Goal: Obtain resource: Obtain resource

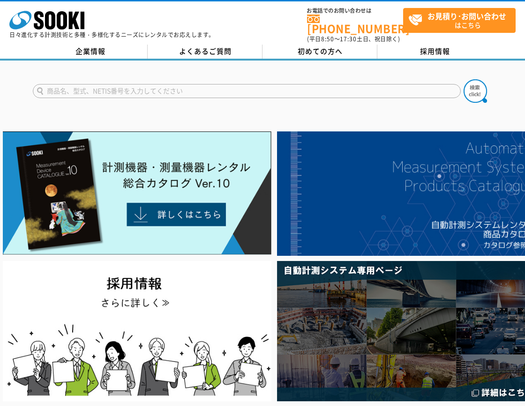
click at [270, 84] on input "text" at bounding box center [247, 91] width 428 height 14
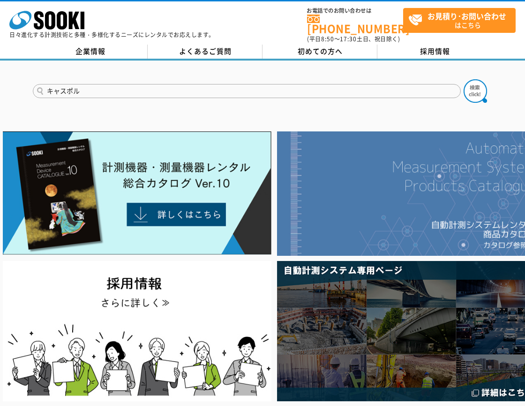
type input "キャスポル"
click at [464, 79] on button at bounding box center [475, 90] width 23 height 23
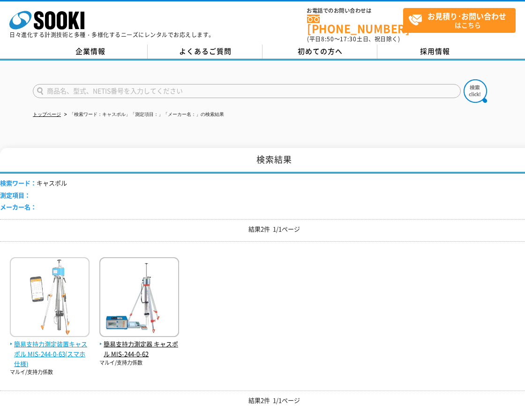
click at [38, 278] on img at bounding box center [50, 298] width 80 height 82
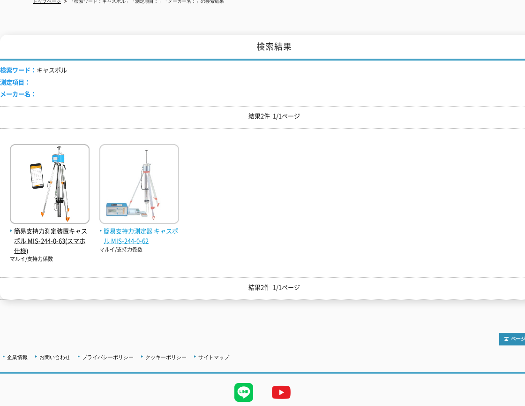
scroll to position [139, 0]
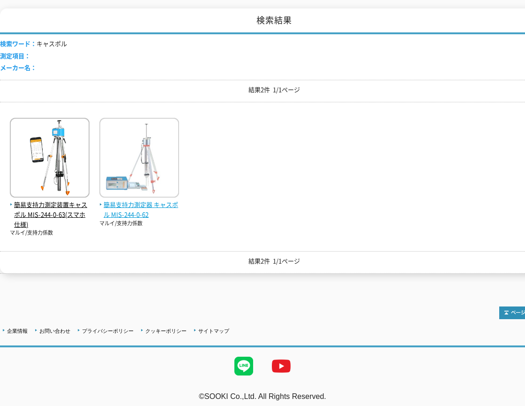
click at [110, 140] on img at bounding box center [139, 159] width 80 height 82
click at [139, 201] on span "簡易支持力測定器 キャスポル MIS-244-0-62" at bounding box center [139, 210] width 80 height 20
click at [126, 203] on span "簡易支持力測定器 キャスポル MIS-244-0-62" at bounding box center [139, 210] width 80 height 20
click at [131, 210] on span "簡易支持力測定器 キャスポル MIS-244-0-62" at bounding box center [139, 210] width 80 height 20
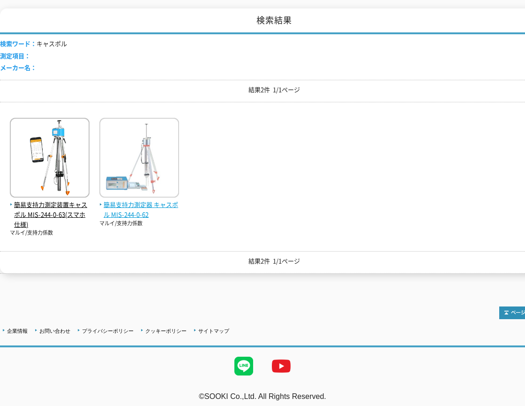
click at [142, 200] on span "簡易支持力測定器 キャスポル MIS-244-0-62" at bounding box center [139, 210] width 80 height 20
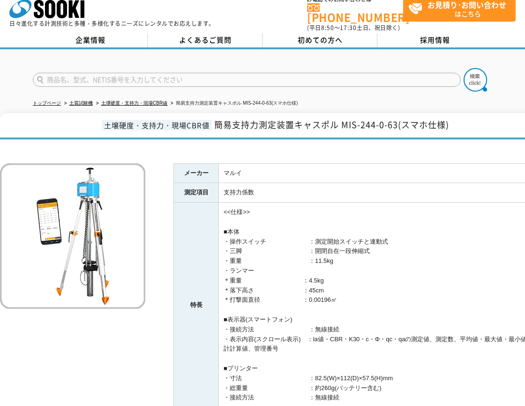
scroll to position [163, 0]
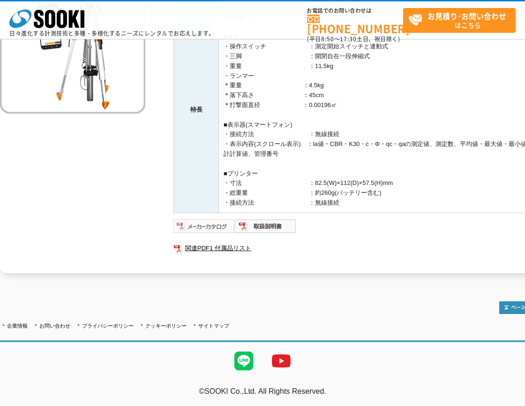
click at [213, 223] on img at bounding box center [204, 226] width 61 height 15
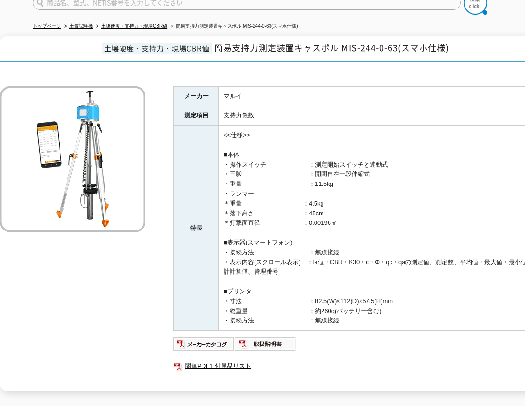
scroll to position [0, 0]
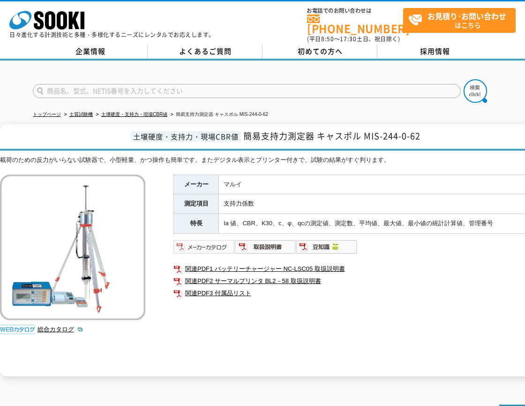
click at [218, 245] on img at bounding box center [204, 246] width 61 height 15
click at [319, 292] on link "関連PDF3 付属品リスト" at bounding box center [361, 293] width 375 height 12
